Goal: Task Accomplishment & Management: Use online tool/utility

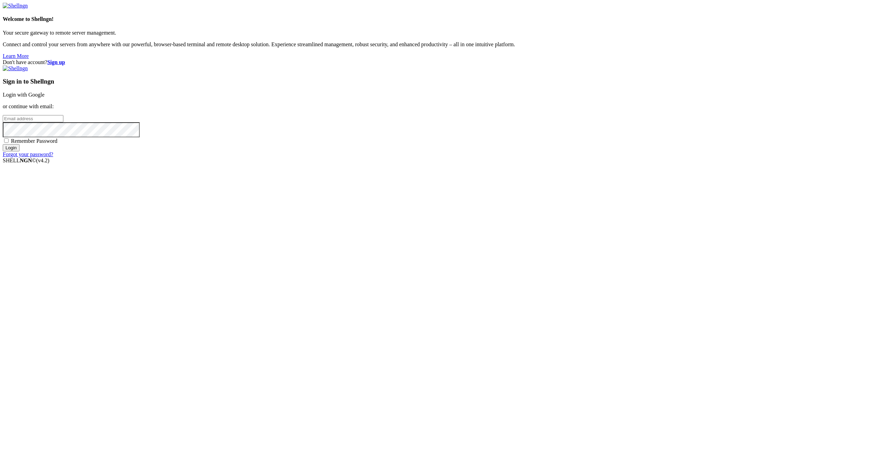
click at [45, 98] on link "Login with Google" at bounding box center [24, 95] width 42 height 6
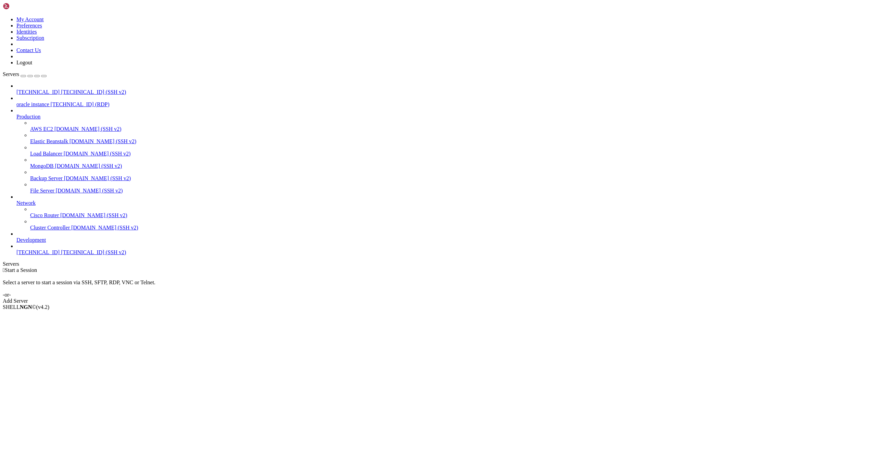
click at [488, 298] on div "Add Server" at bounding box center [437, 301] width 868 height 6
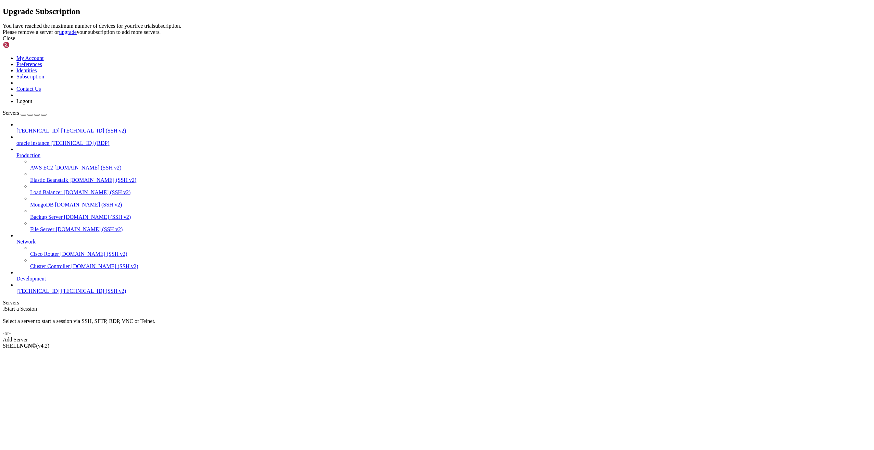
click at [3, 23] on icon at bounding box center [3, 23] width 0 height 0
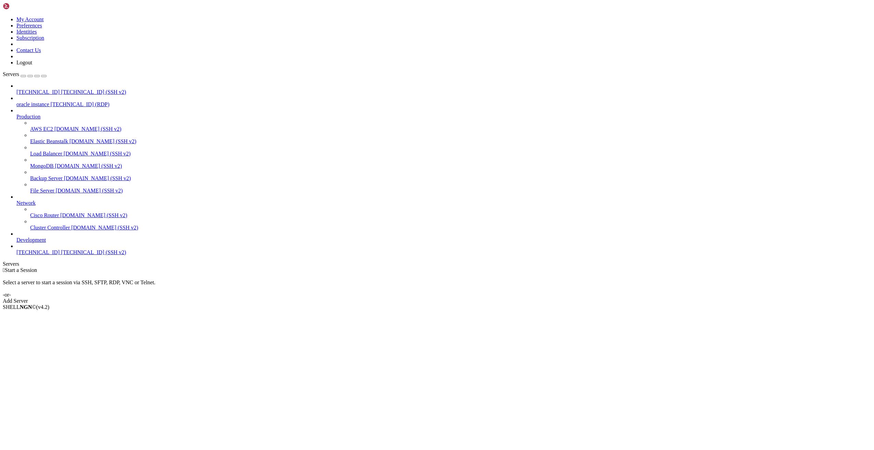
click at [57, 101] on span "[TECHNICAL_ID] (RDP)" at bounding box center [80, 104] width 59 height 6
click at [61, 89] on span "[TECHNICAL_ID] (SSH v2)" at bounding box center [93, 92] width 65 height 6
click at [39, 359] on span "Properties" at bounding box center [27, 362] width 22 height 6
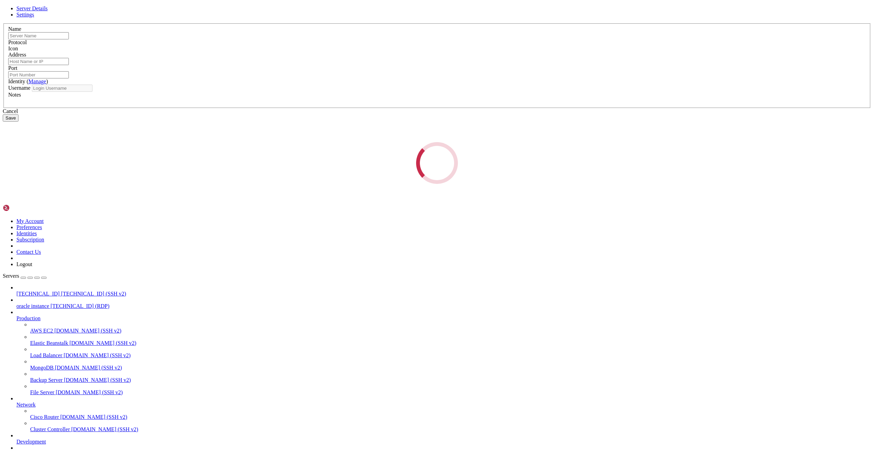
type input "[TECHNICAL_ID]"
type input "22"
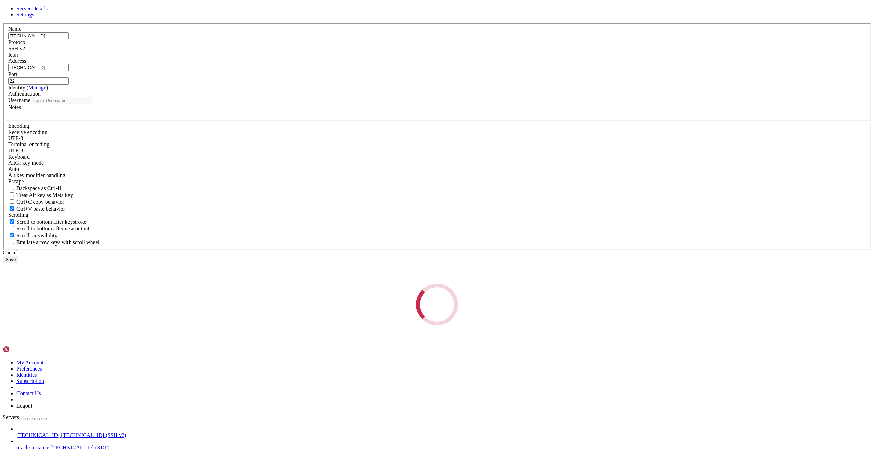
type input "root"
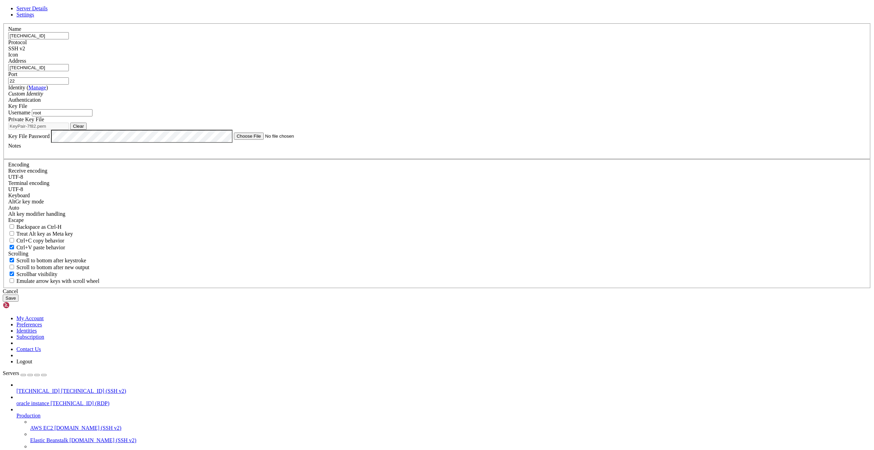
type input "[TECHNICAL_ID]"
click at [69, 71] on input "[TECHNICAL_ID]" at bounding box center [38, 67] width 61 height 7
paste input "[TECHNICAL_ID]"
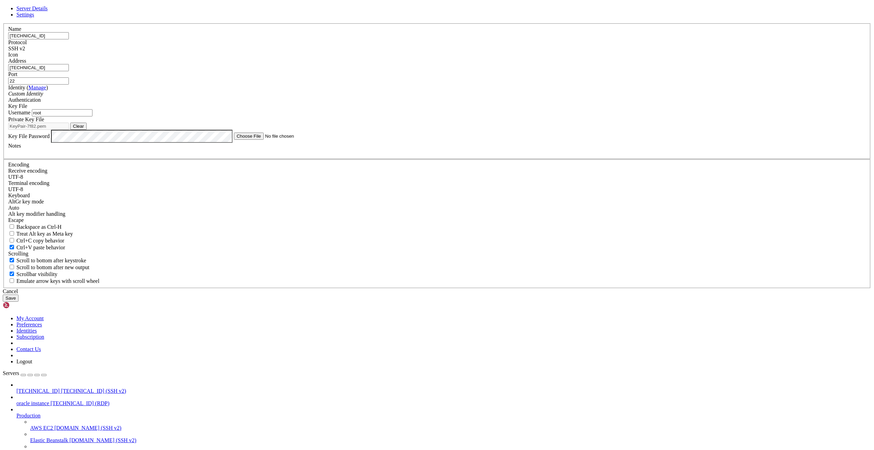
type input "[TECHNICAL_ID]"
click at [87, 130] on button "Clear" at bounding box center [78, 126] width 16 height 7
click at [91, 130] on button "Browse" at bounding box center [80, 126] width 21 height 7
type input "private_key_Miran-2-[DATE].pem"
click at [18, 302] on button "Save" at bounding box center [11, 297] width 16 height 7
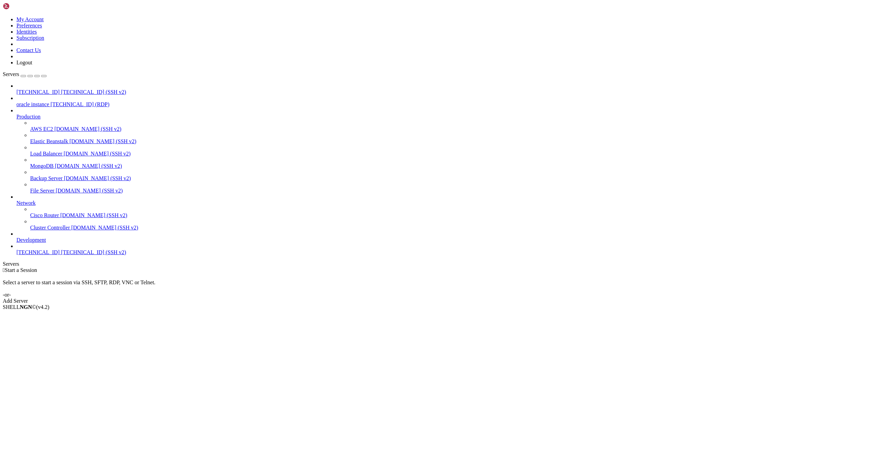
click at [52, 89] on span "[TECHNICAL_ID]" at bounding box center [37, 92] width 43 height 6
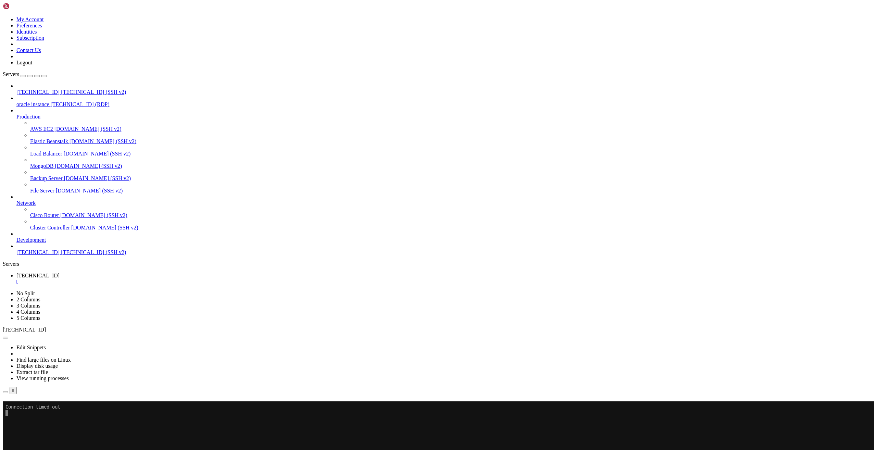
click at [30, 407] on button "Reconnect" at bounding box center [16, 410] width 27 height 7
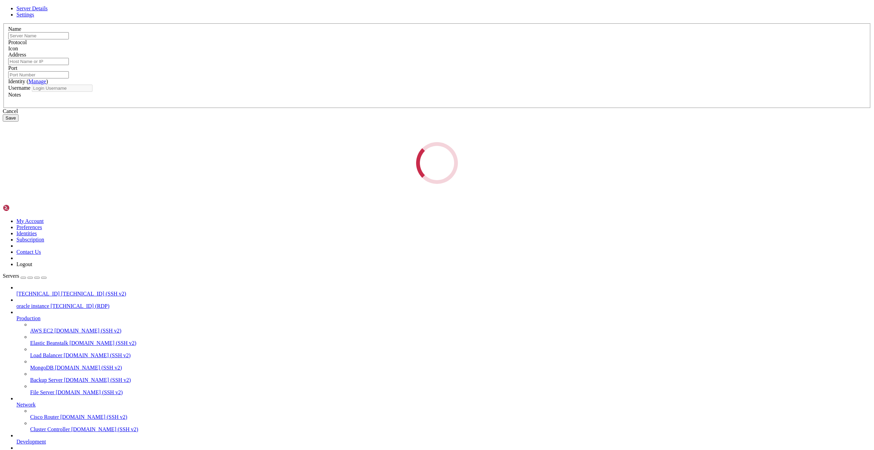
type input "[TECHNICAL_ID]"
type input "22"
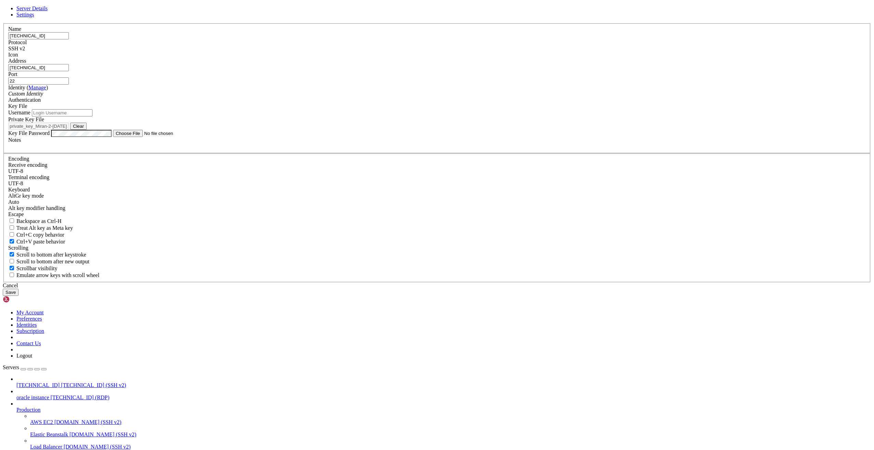
type input "root"
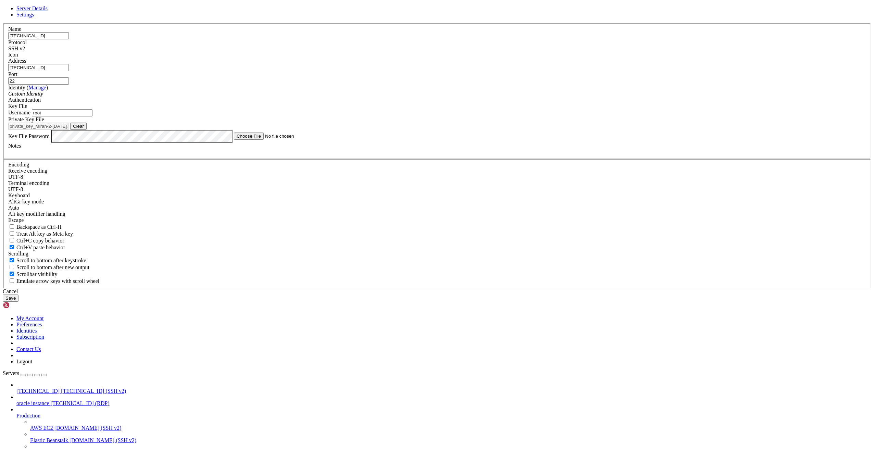
click at [92, 116] on input "root" at bounding box center [62, 112] width 61 height 7
click at [18, 302] on button "Save" at bounding box center [11, 297] width 16 height 7
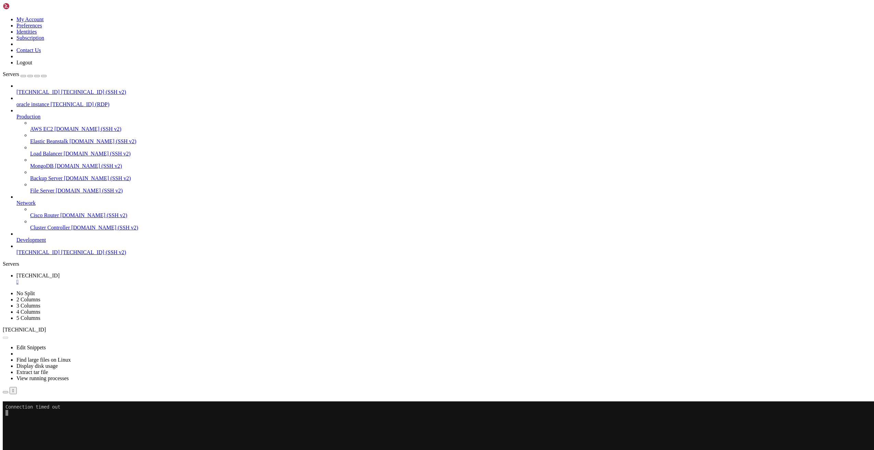
click at [60, 89] on span "[TECHNICAL_ID]" at bounding box center [37, 92] width 43 height 6
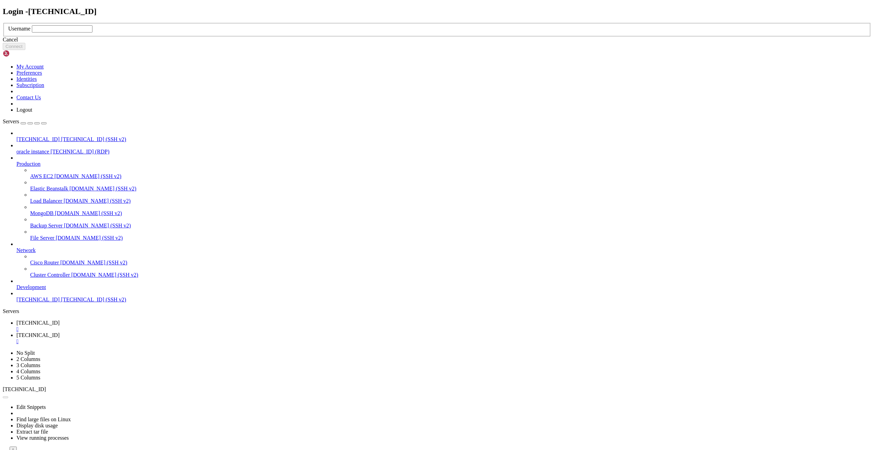
click at [92, 33] on input "text" at bounding box center [62, 28] width 61 height 7
type input "rocky"
click button "Connect" at bounding box center [14, 46] width 23 height 7
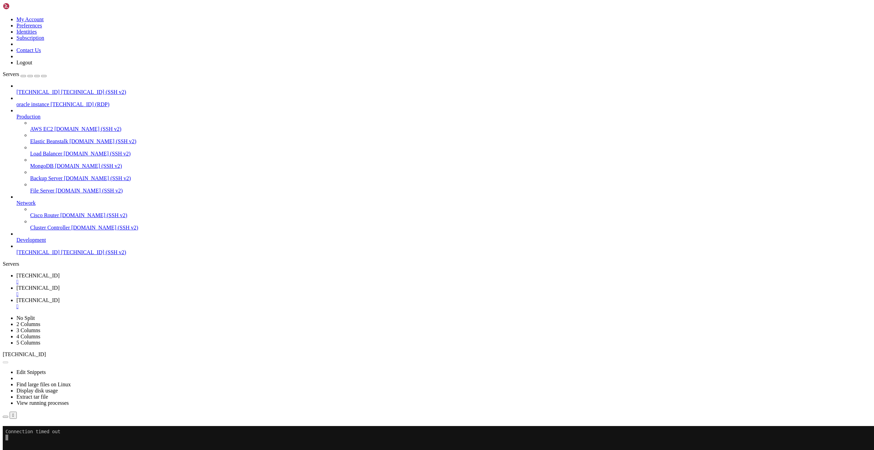
click at [186, 291] on div "" at bounding box center [443, 294] width 855 height 6
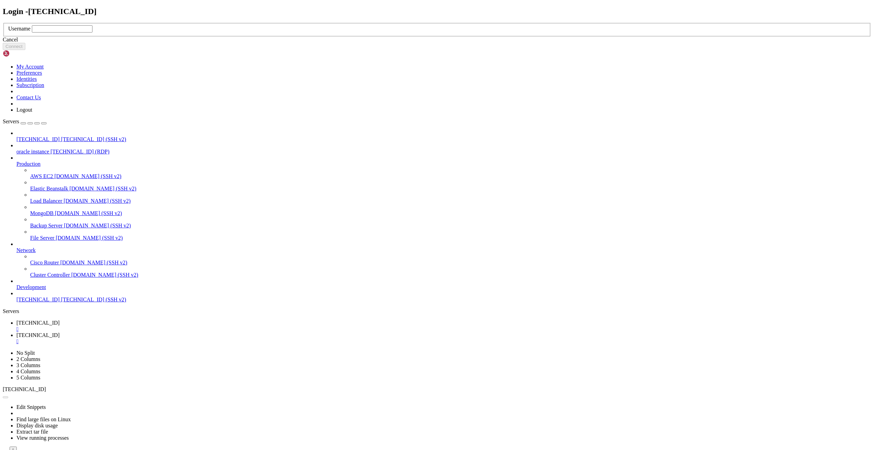
click at [92, 33] on input "text" at bounding box center [62, 28] width 61 height 7
type input "root"
click button "Connect" at bounding box center [14, 46] width 23 height 7
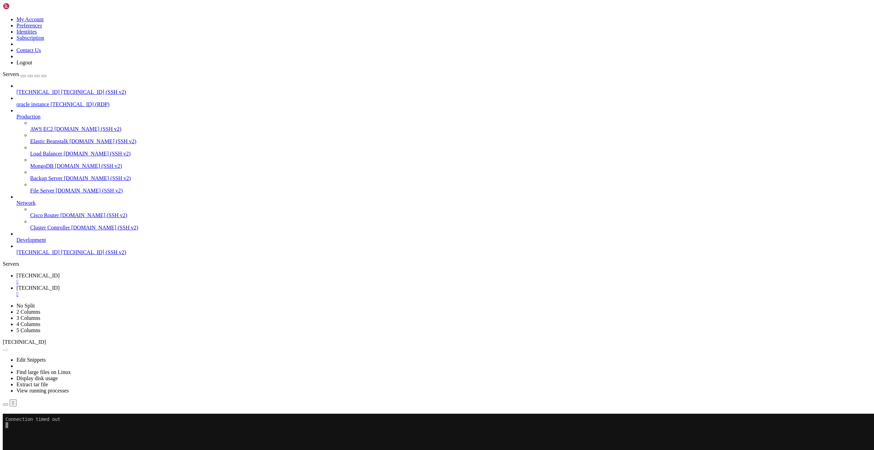
click at [60, 285] on span "[TECHNICAL_ID]" at bounding box center [37, 288] width 43 height 6
click at [60, 273] on span "[TECHNICAL_ID]" at bounding box center [37, 276] width 43 height 6
click at [60, 285] on span "[TECHNICAL_ID]" at bounding box center [37, 288] width 43 height 6
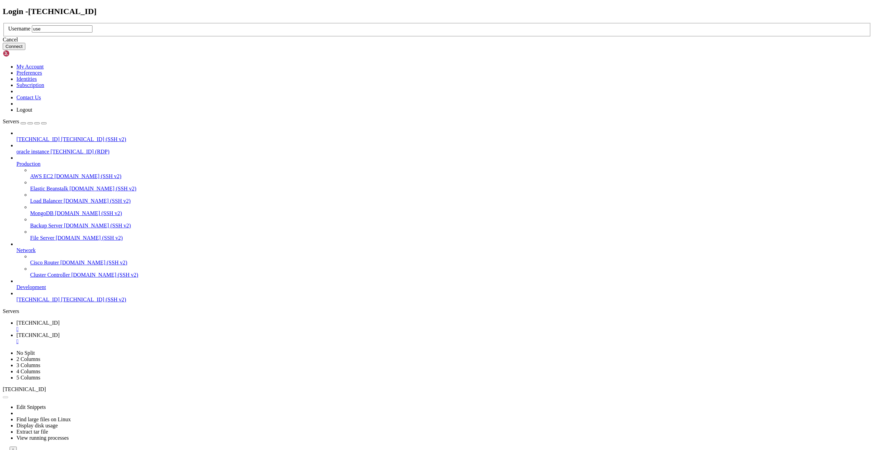
type input "user"
click button "Connect" at bounding box center [14, 46] width 23 height 7
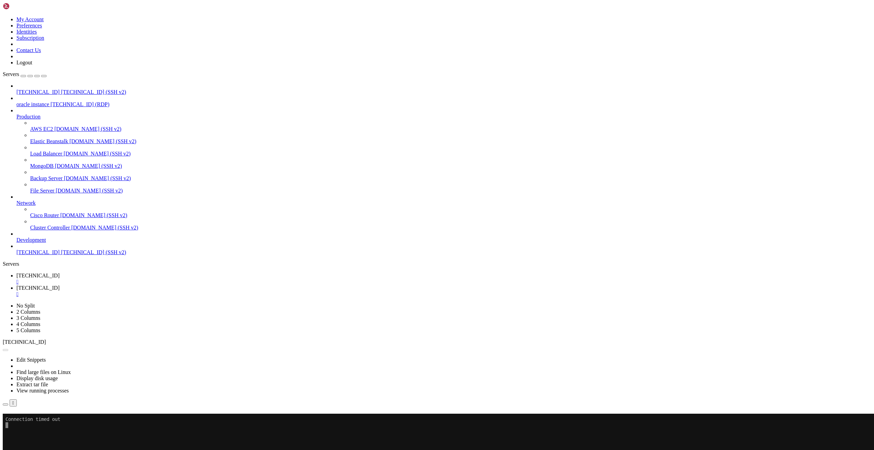
click at [61, 89] on span "[TECHNICAL_ID] (SSH v2)" at bounding box center [93, 92] width 65 height 6
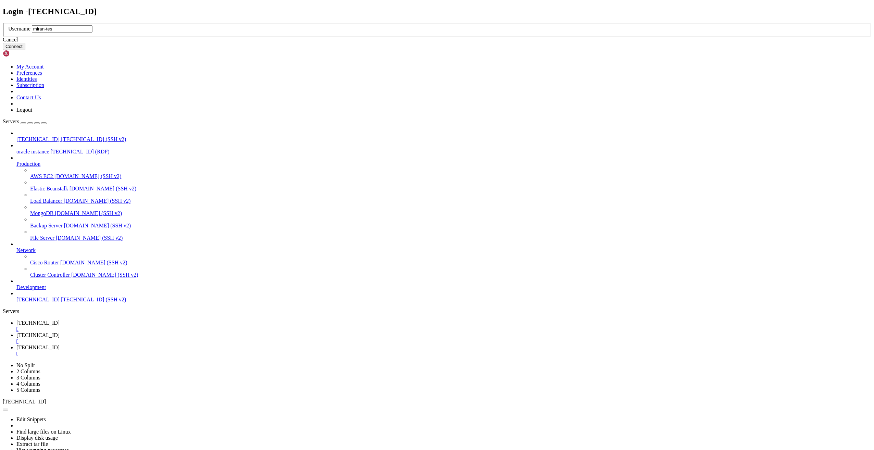
type input "miran-test"
click button "Connect" at bounding box center [14, 46] width 23 height 7
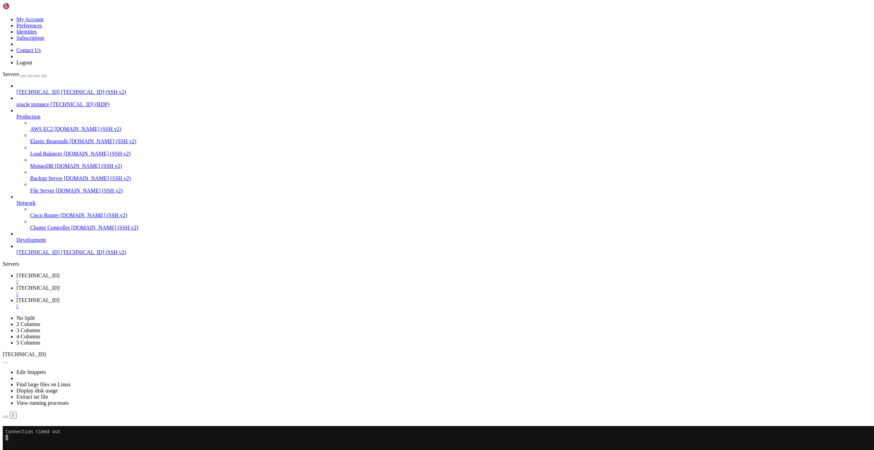
click at [150, 285] on link "[TECHNICAL_ID] " at bounding box center [443, 291] width 855 height 12
click at [97, 273] on link "[TECHNICAL_ID] " at bounding box center [443, 279] width 855 height 12
click at [133, 279] on div "" at bounding box center [443, 282] width 855 height 6
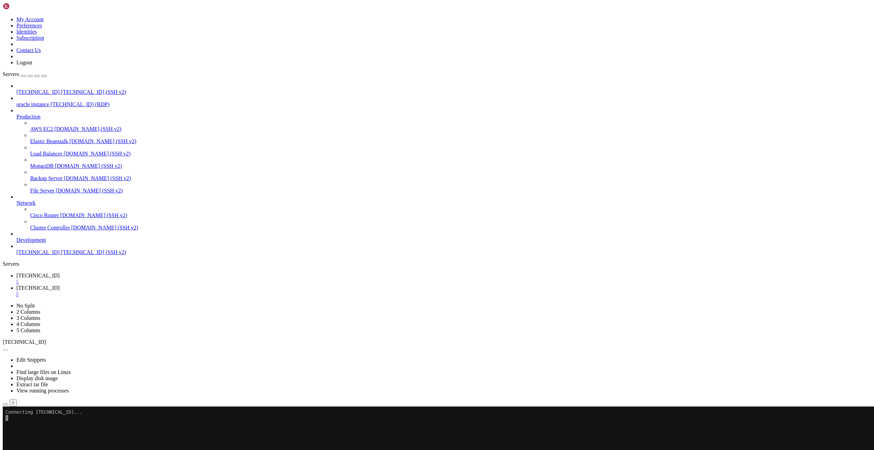
click at [133, 279] on div "" at bounding box center [443, 282] width 855 height 6
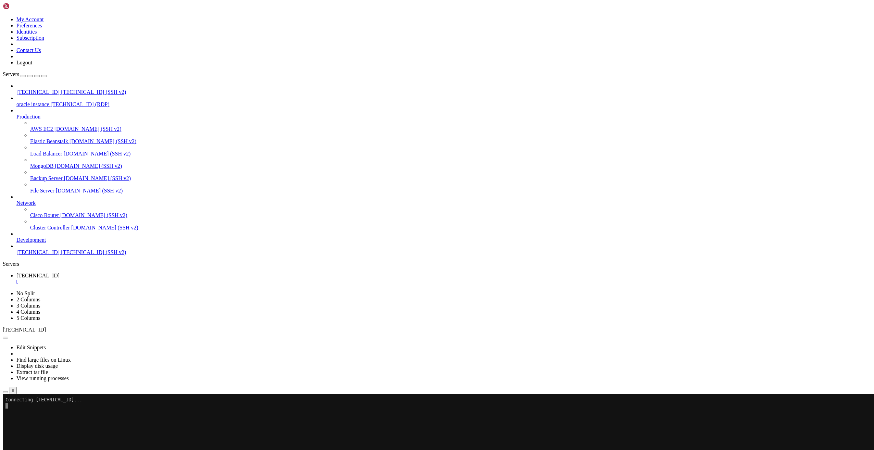
click at [61, 89] on span "[TECHNICAL_ID] (SSH v2)" at bounding box center [93, 92] width 65 height 6
click at [55, 89] on div "[TECHNICAL_ID] [TECHNICAL_ID] (SSH v2)" at bounding box center [443, 92] width 855 height 6
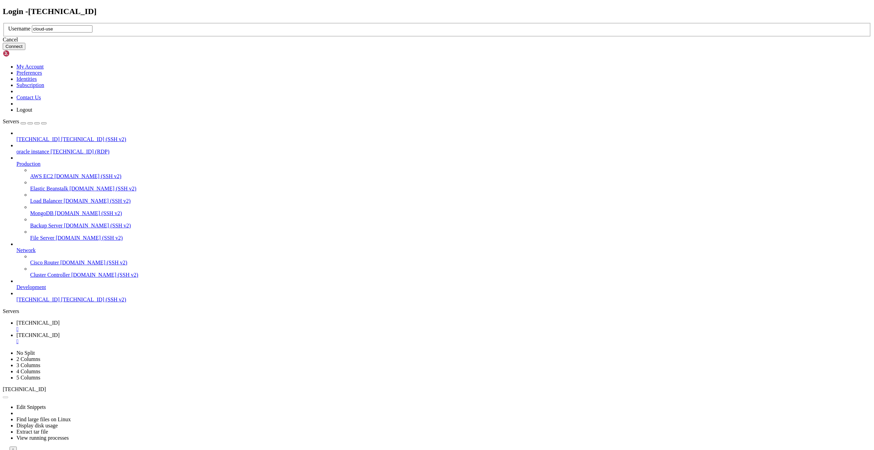
type input "cloud-user"
click button "Connect" at bounding box center [14, 46] width 23 height 7
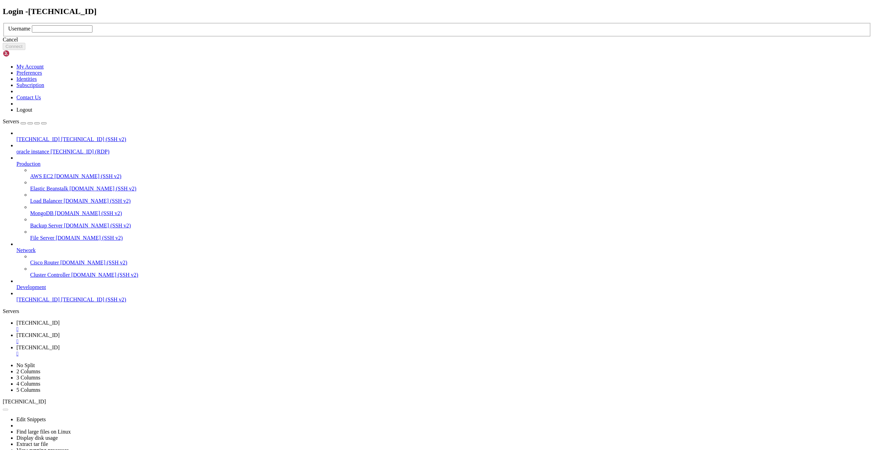
click at [92, 33] on input "text" at bounding box center [62, 28] width 61 height 7
drag, startPoint x: 435, startPoint y: 225, endPoint x: 425, endPoint y: 227, distance: 10.2
click at [92, 33] on input "text" at bounding box center [62, 28] width 61 height 7
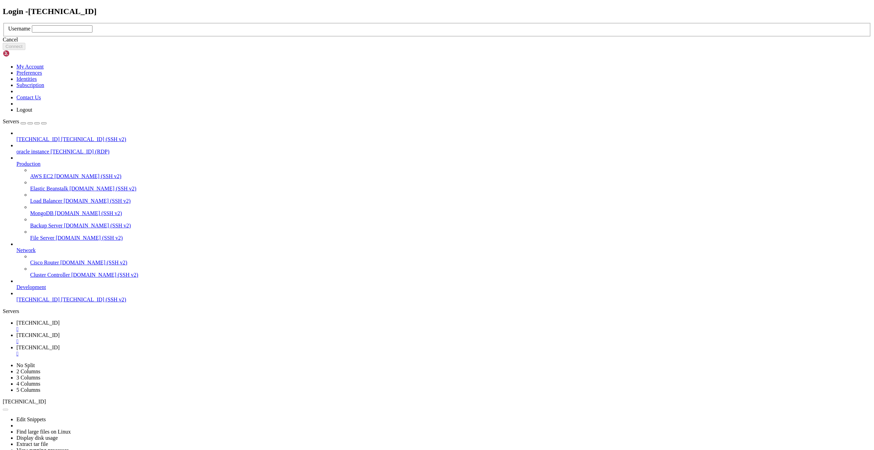
click at [92, 33] on input "text" at bounding box center [62, 28] width 61 height 7
type input "root"
click button "Connect" at bounding box center [14, 46] width 23 height 7
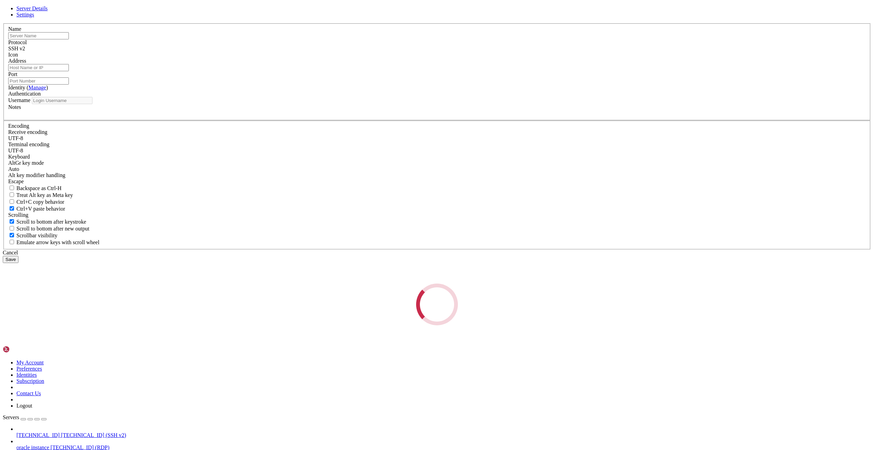
type input "[TECHNICAL_ID]"
type input "22"
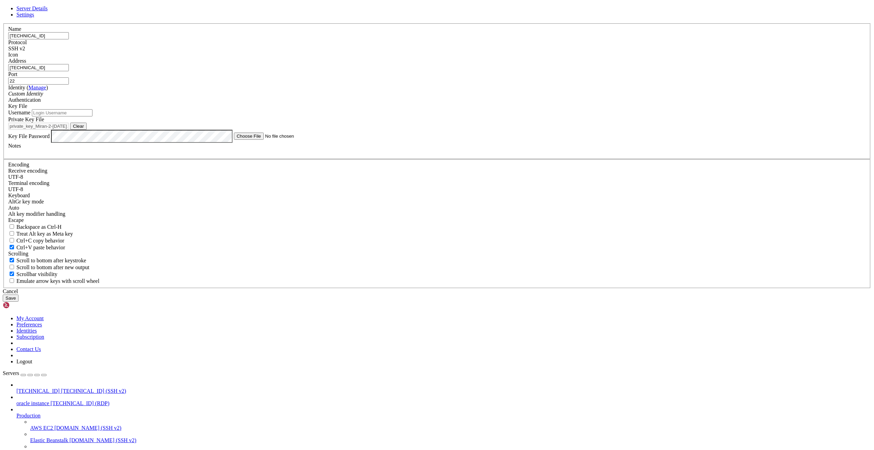
click at [69, 71] on input "[TECHNICAL_ID]" at bounding box center [38, 67] width 61 height 7
paste input "07"
type input "[TECHNICAL_ID]"
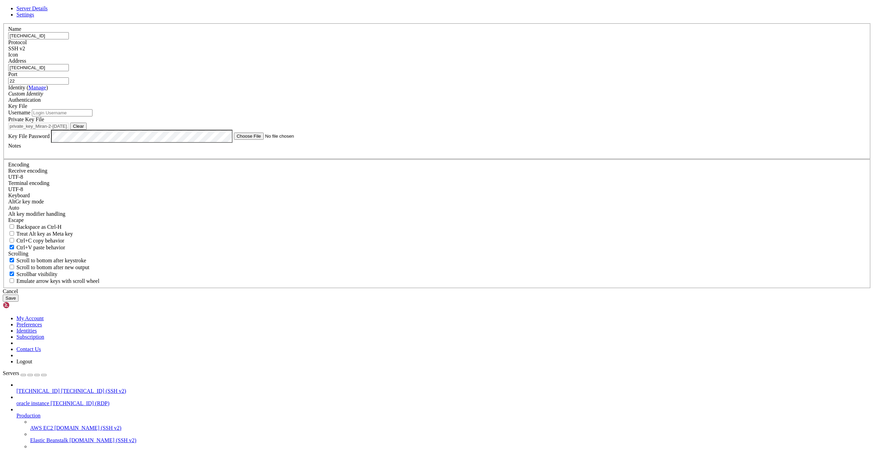
click at [69, 39] on input "[TECHNICAL_ID]" at bounding box center [38, 35] width 61 height 7
paste input "07"
type input "[TECHNICAL_ID]"
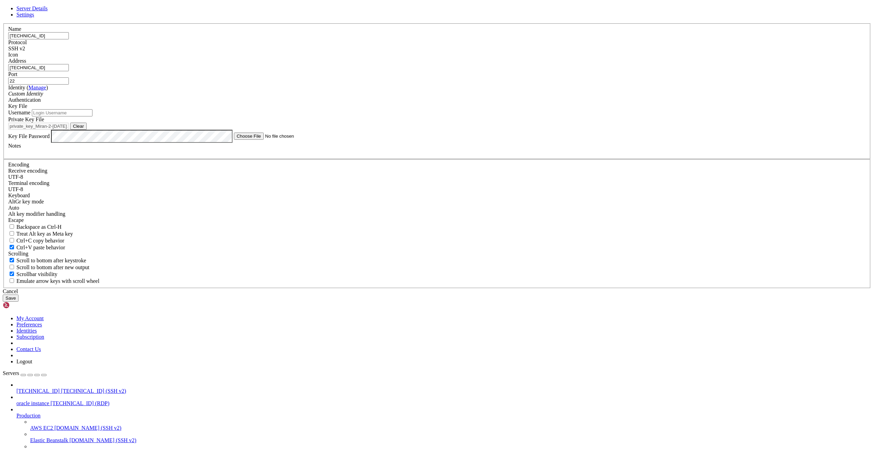
click at [18, 302] on button "Save" at bounding box center [11, 297] width 16 height 7
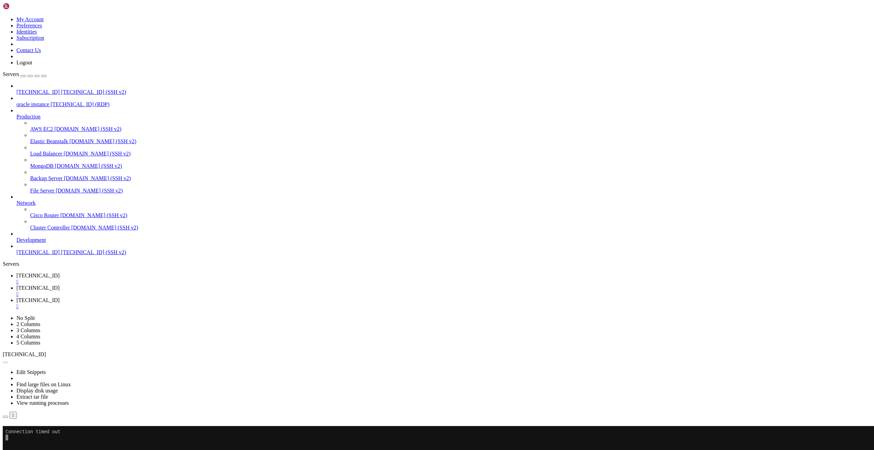
click at [55, 89] on span "[TECHNICAL_ID]" at bounding box center [37, 92] width 43 height 6
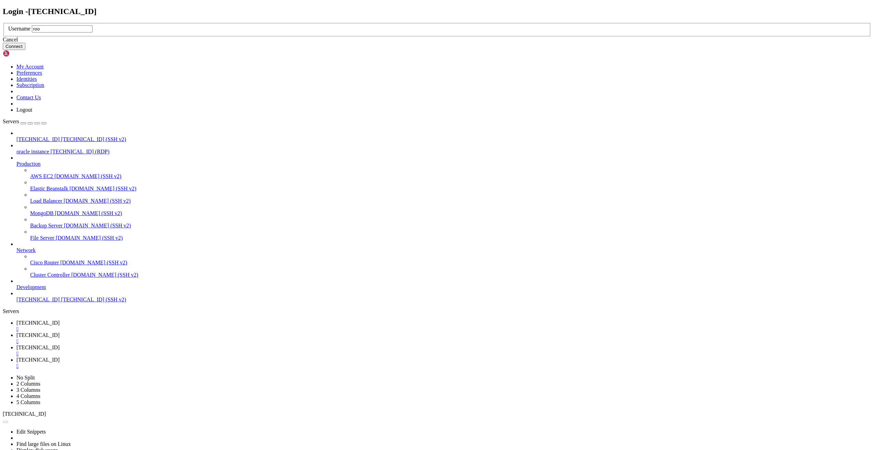
type input "root"
click button "Connect" at bounding box center [14, 46] width 23 height 7
